Goal: Task Accomplishment & Management: Manage account settings

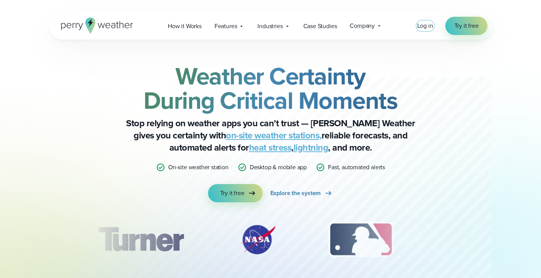
click at [423, 24] on span "Log in" at bounding box center [425, 25] width 16 height 9
click at [424, 26] on span "Log in" at bounding box center [425, 25] width 16 height 9
click at [427, 27] on span "Log in" at bounding box center [425, 25] width 16 height 9
click at [425, 28] on span "Log in" at bounding box center [425, 25] width 16 height 9
